Goal: Task Accomplishment & Management: Complete application form

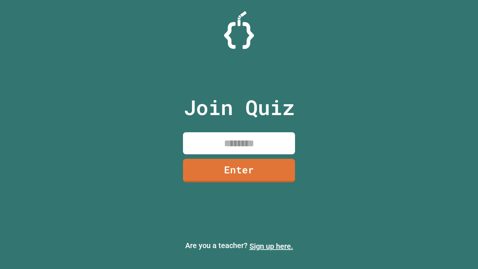
click at [271, 246] on link "Sign up here." at bounding box center [271, 245] width 44 height 9
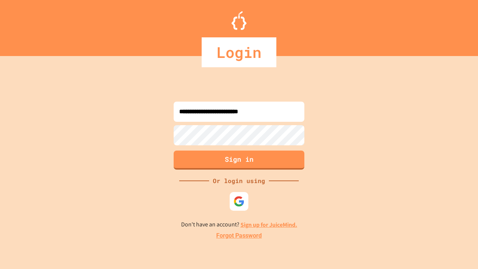
type input "**********"
